Goal: Transaction & Acquisition: Purchase product/service

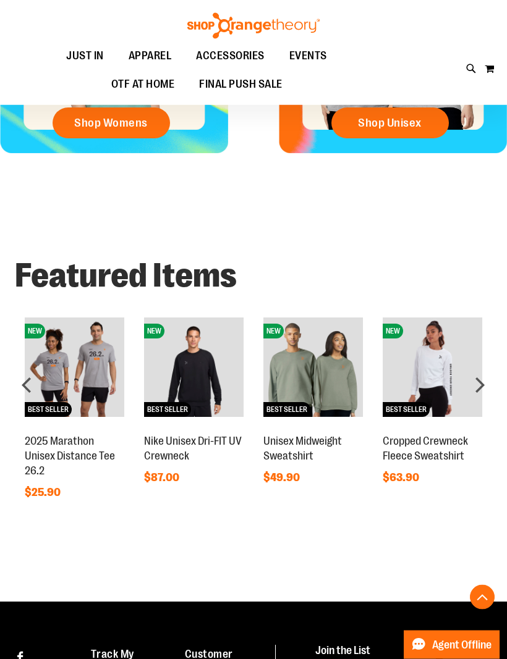
scroll to position [492, 0]
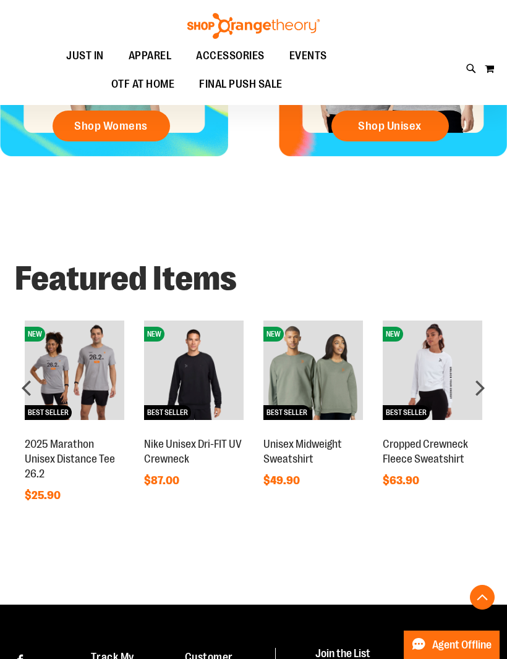
click at [489, 377] on div "next" at bounding box center [479, 388] width 25 height 25
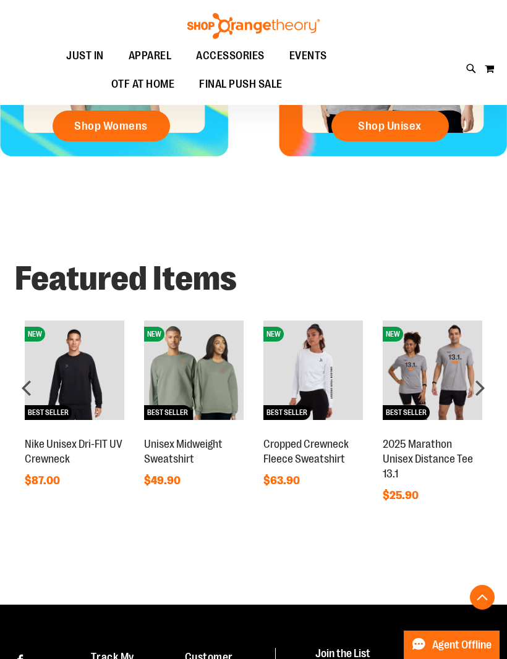
click at [468, 391] on div "next" at bounding box center [479, 388] width 25 height 25
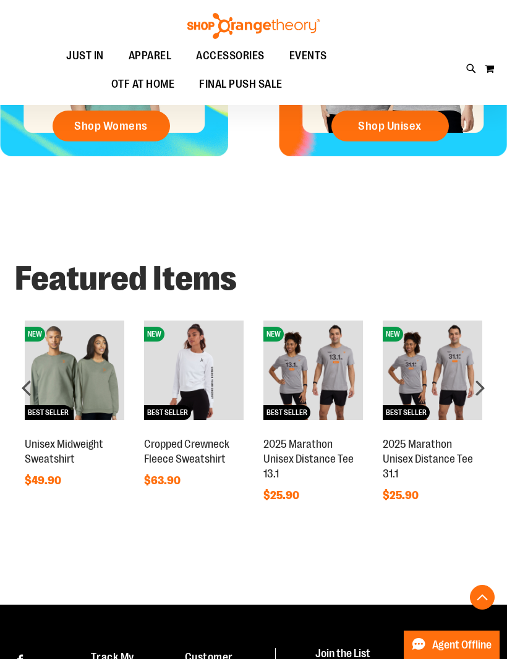
click at [484, 379] on div "next" at bounding box center [479, 388] width 25 height 25
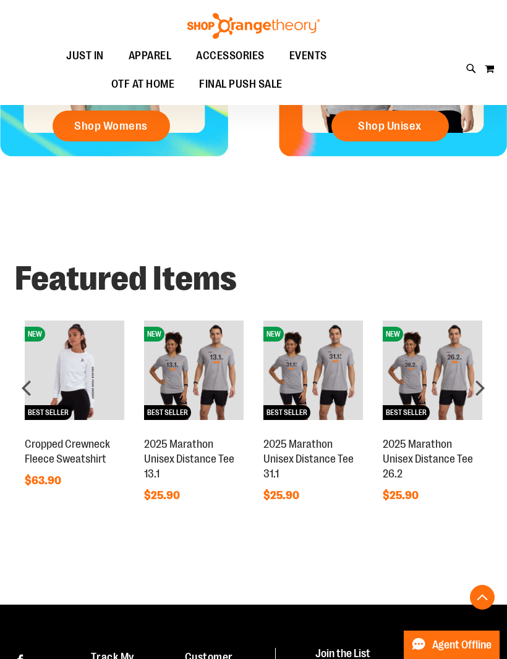
click at [490, 376] on div "next" at bounding box center [479, 388] width 25 height 25
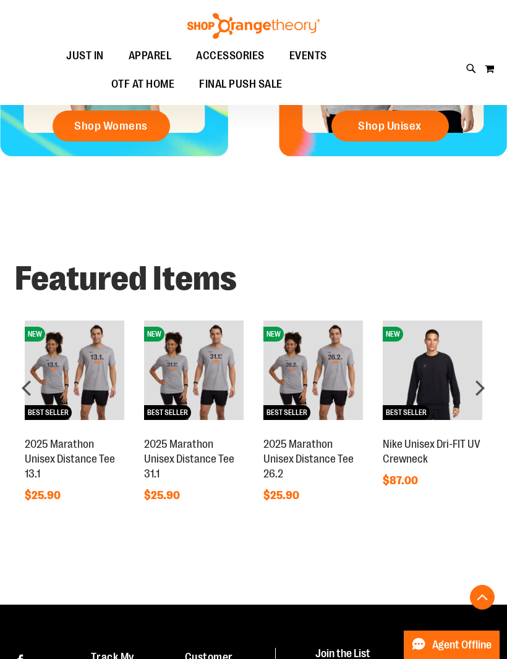
click at [484, 377] on div "next" at bounding box center [479, 388] width 25 height 25
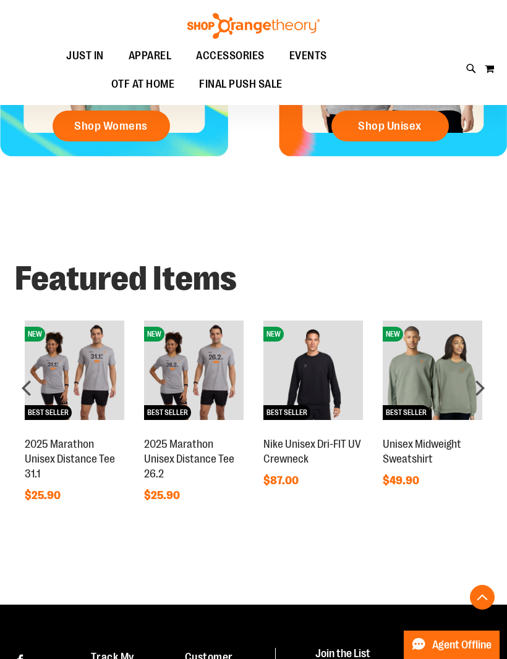
click at [491, 377] on div "next" at bounding box center [479, 388] width 25 height 25
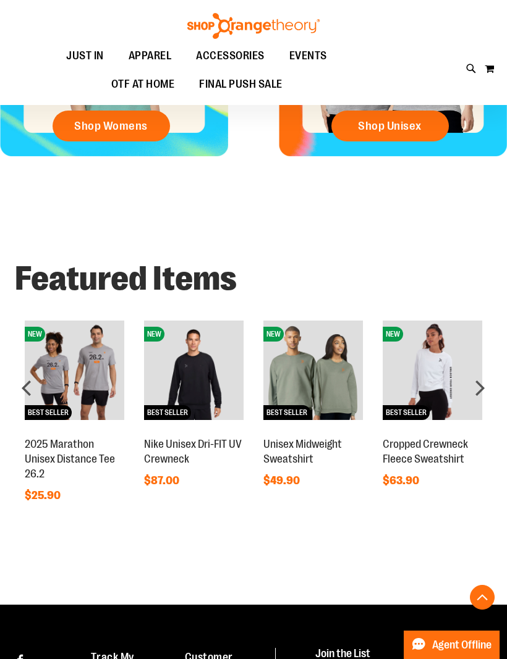
click at [486, 380] on div "next" at bounding box center [479, 388] width 25 height 25
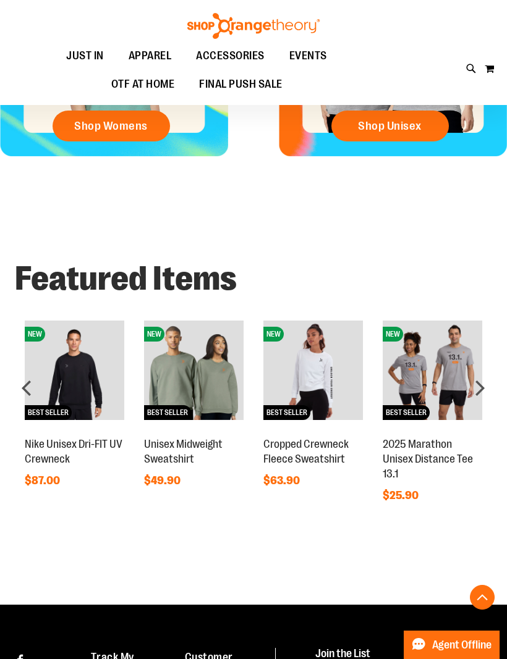
click at [491, 378] on div "next" at bounding box center [479, 388] width 25 height 25
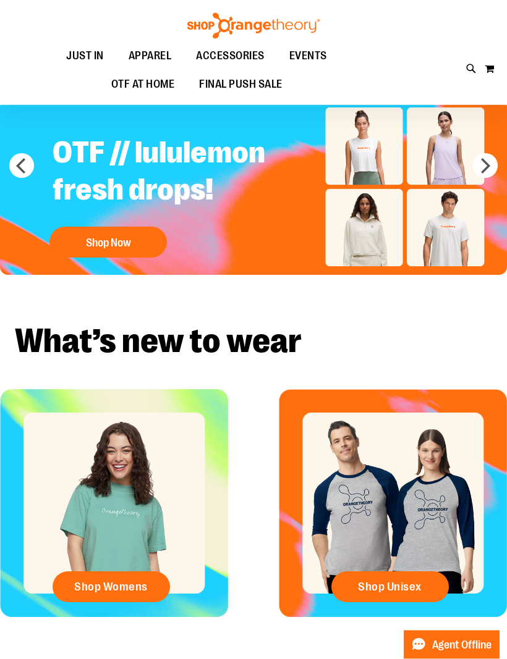
scroll to position [31, 0]
click at [489, 164] on button "next" at bounding box center [485, 165] width 25 height 25
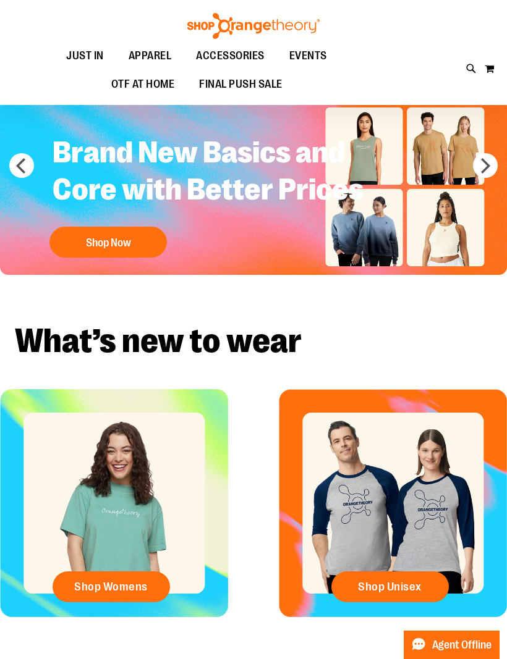
click at [481, 166] on button "next" at bounding box center [485, 165] width 25 height 25
click at [483, 177] on button "next" at bounding box center [485, 165] width 25 height 25
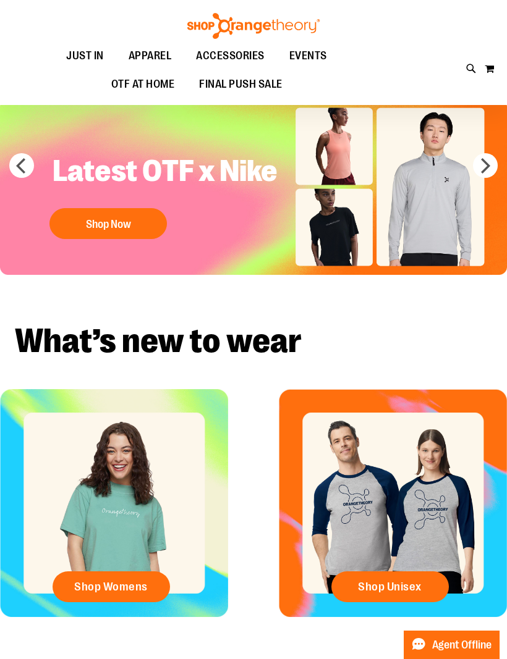
click at [481, 173] on button "next" at bounding box center [485, 165] width 25 height 25
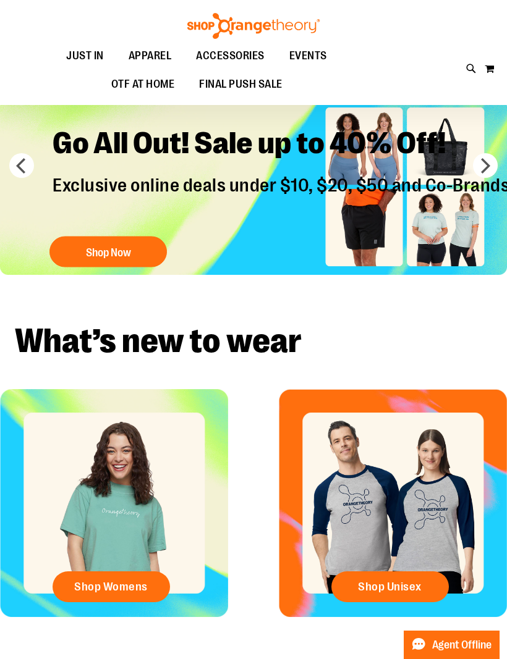
click at [137, 249] on button "Shop Now" at bounding box center [107, 252] width 117 height 31
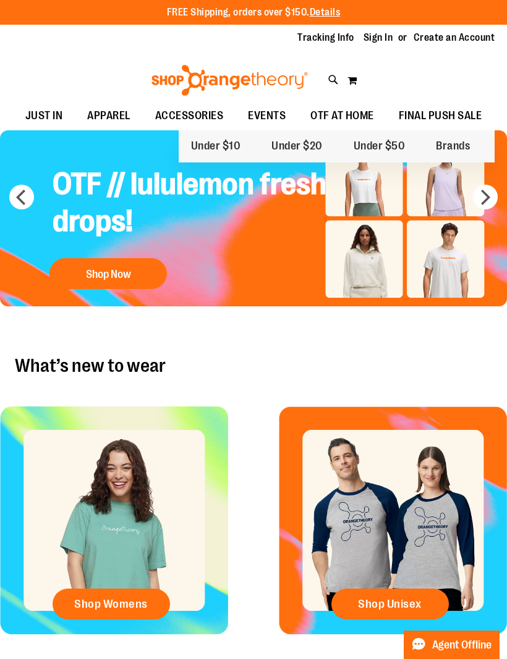
click at [224, 150] on span "Under $10" at bounding box center [216, 147] width 50 height 15
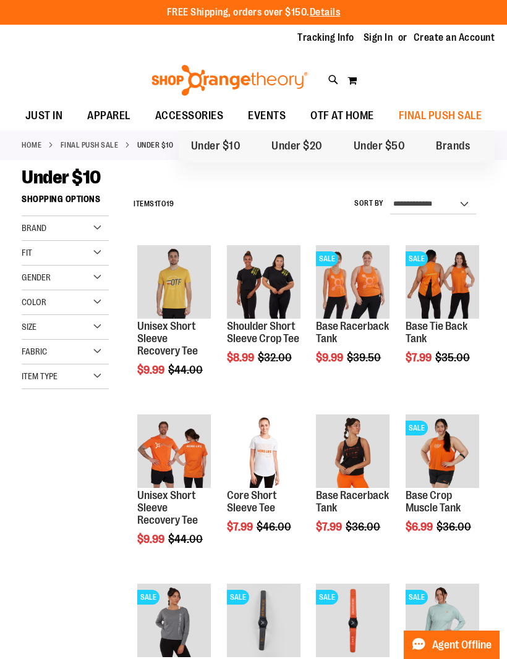
click at [293, 148] on span "Under $20" at bounding box center [296, 147] width 51 height 15
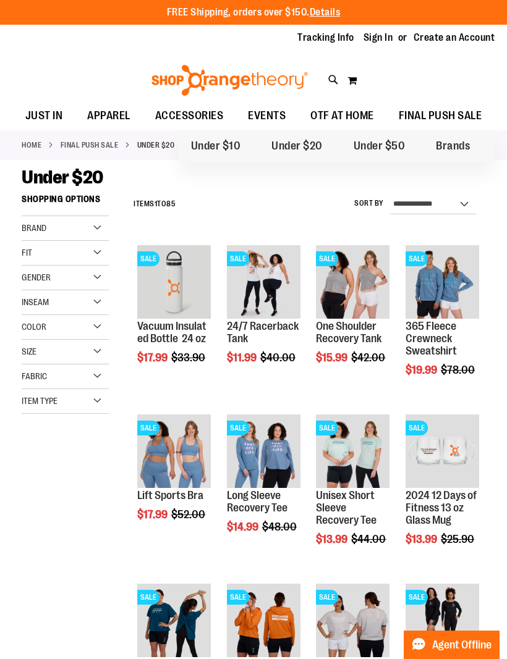
click at [381, 144] on span "Under $50" at bounding box center [379, 147] width 52 height 15
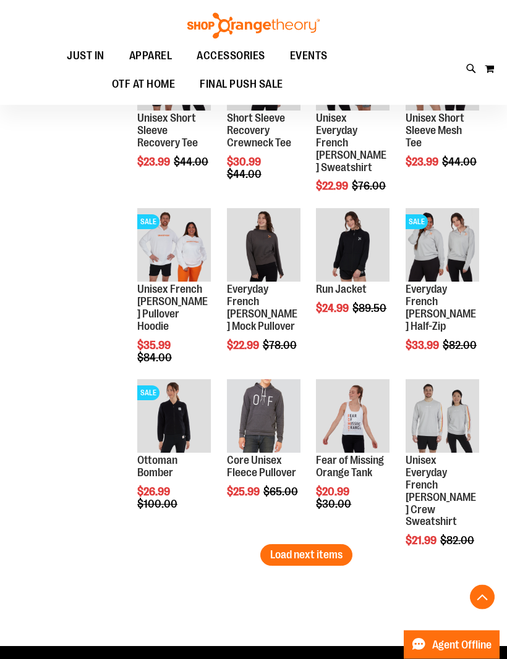
scroll to position [1234, 0]
click at [165, 544] on span "Add to Cart" at bounding box center [138, 551] width 54 height 14
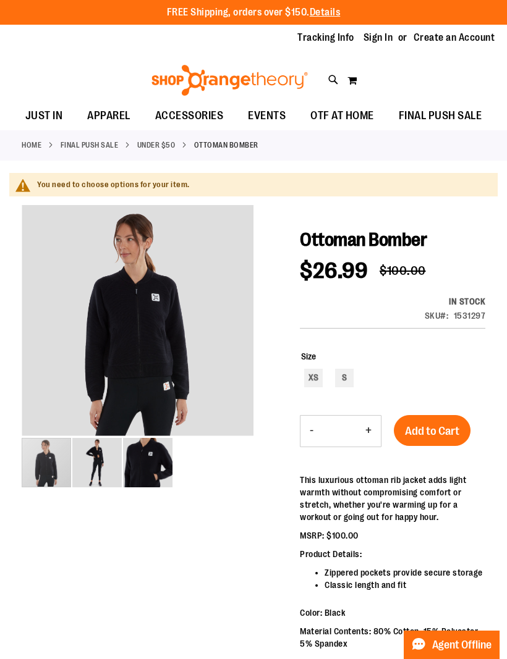
click at [39, 460] on div "carousel" at bounding box center [46, 462] width 49 height 49
click at [71, 466] on div "carousel" at bounding box center [46, 462] width 49 height 49
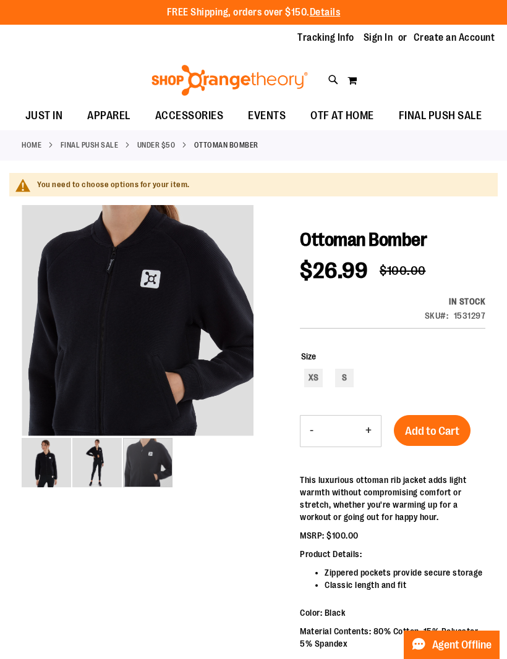
click at [151, 457] on img "image 3 of 3" at bounding box center [147, 462] width 49 height 49
